Goal: Task Accomplishment & Management: Manage account settings

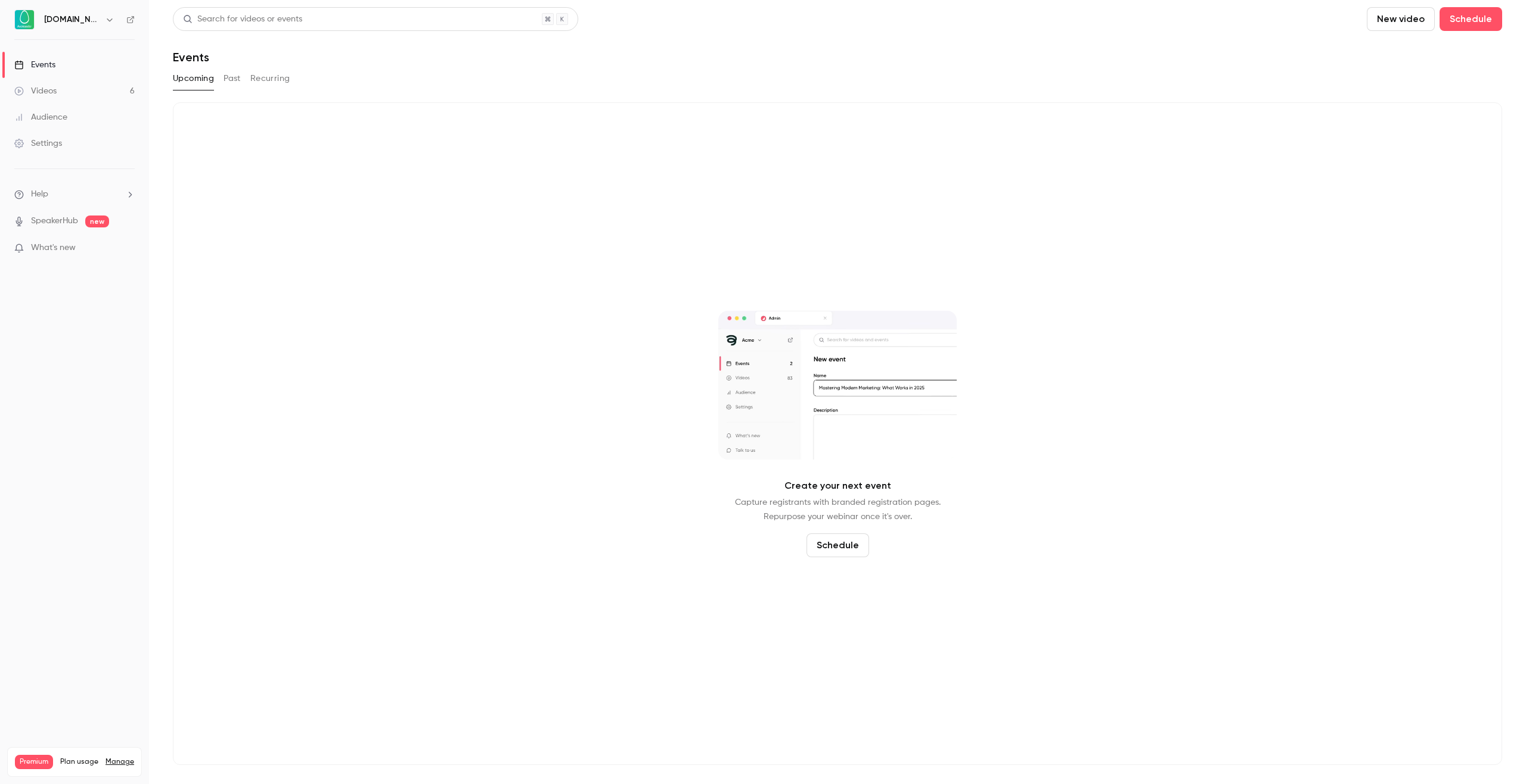
click at [230, 83] on button "Past" at bounding box center [232, 78] width 17 height 19
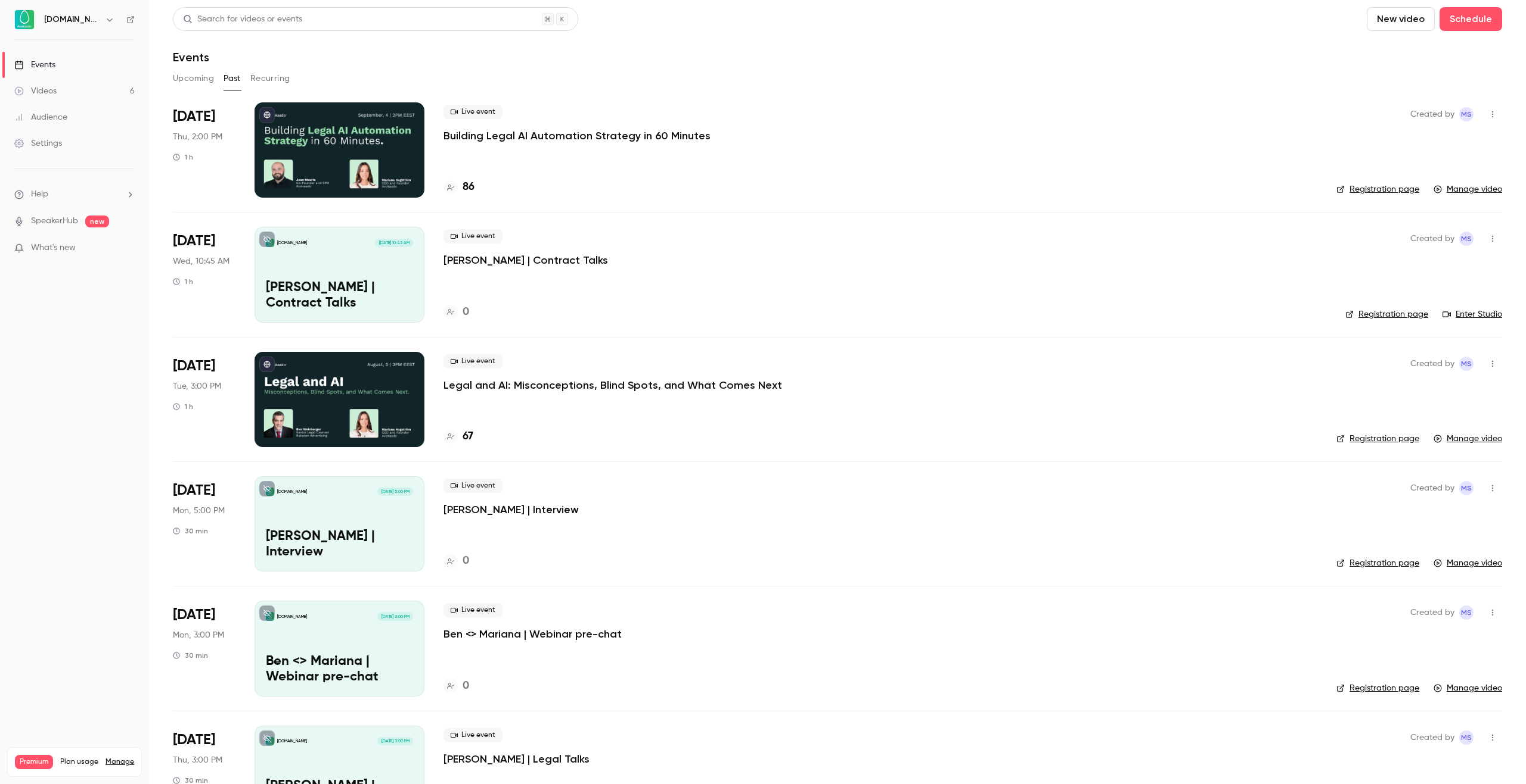
click at [182, 80] on button "Upcoming" at bounding box center [193, 78] width 41 height 19
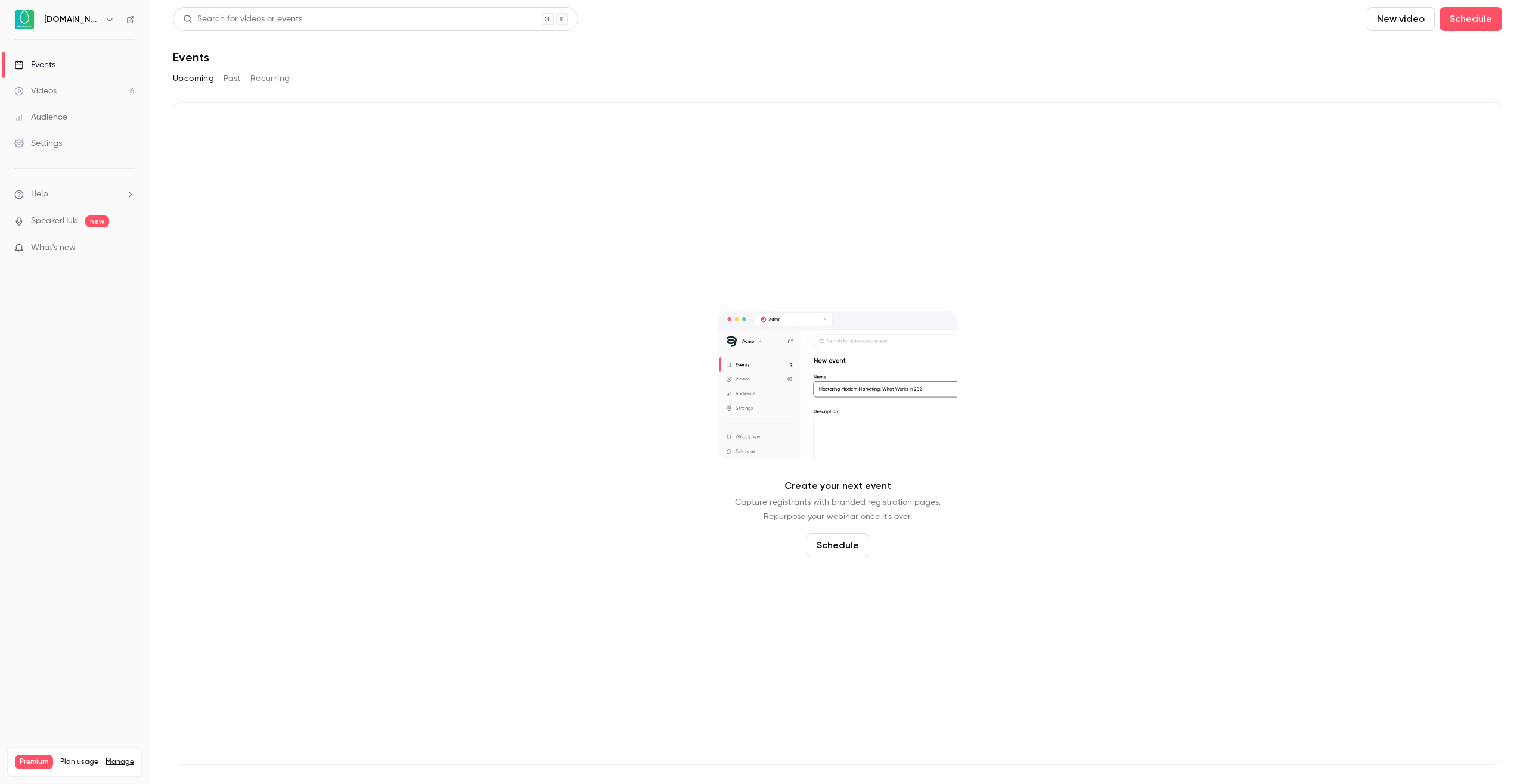
click at [58, 151] on link "Settings" at bounding box center [74, 143] width 149 height 26
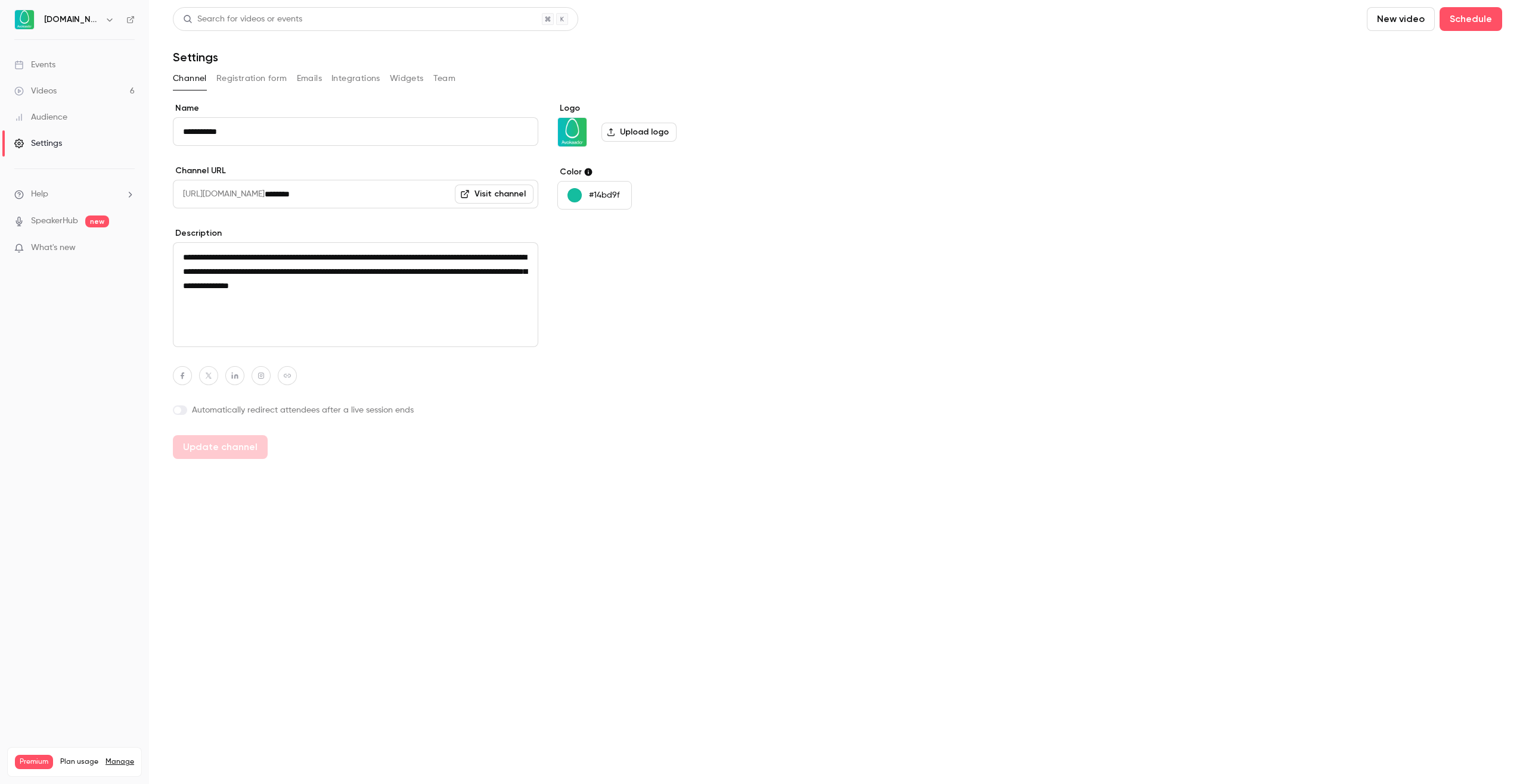
click at [270, 74] on button "Registration form" at bounding box center [252, 78] width 71 height 19
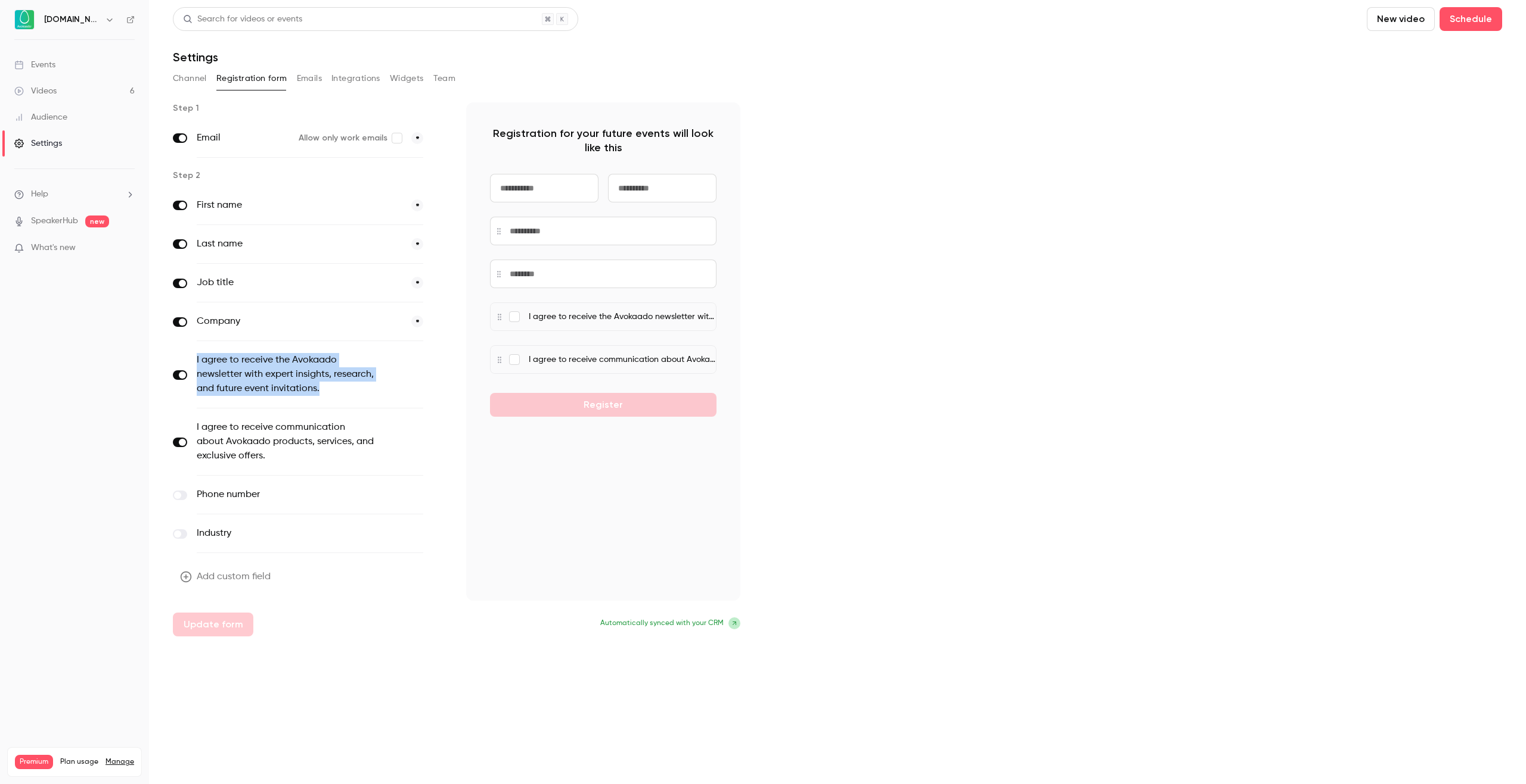
drag, startPoint x: 196, startPoint y: 357, endPoint x: 329, endPoint y: 385, distance: 135.9
click at [329, 385] on div "I agree to receive the Avokaado newsletter with expert insights, research, and …" at bounding box center [310, 374] width 274 height 67
copy label "I agree to receive the Avokaado newsletter with expert insights, research, and …"
